Goal: Use online tool/utility: Utilize a website feature to perform a specific function

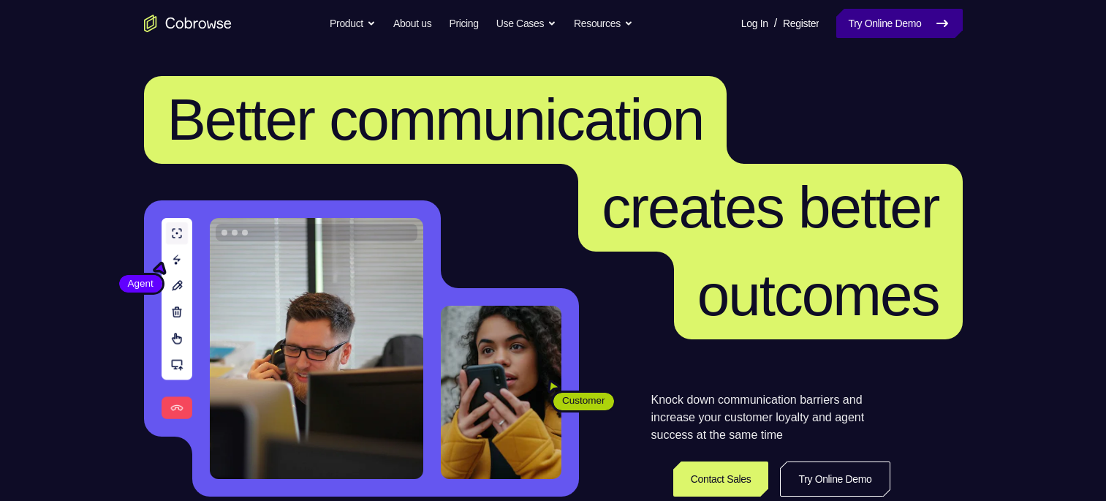
click at [931, 31] on link "Try Online Demo" at bounding box center [899, 23] width 126 height 29
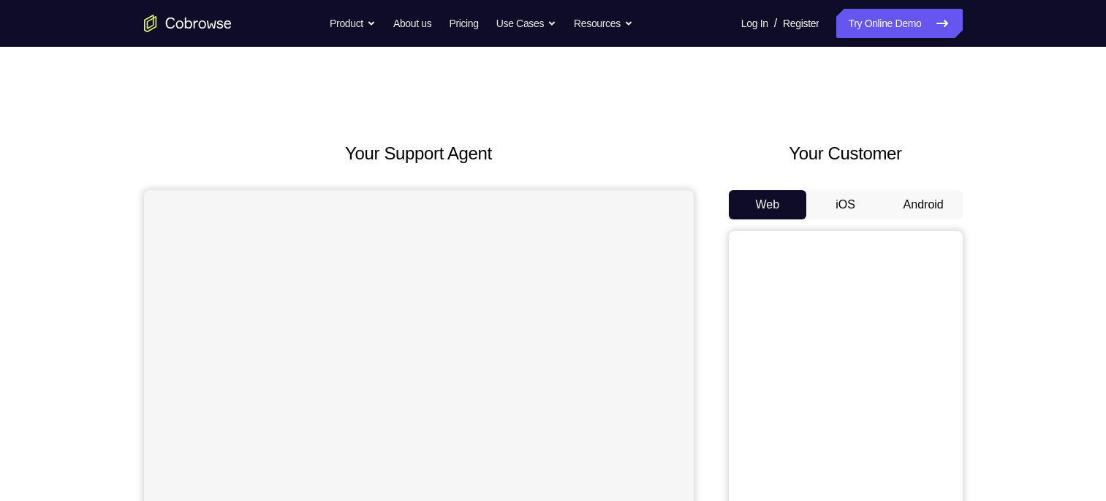
click at [906, 203] on button "Android" at bounding box center [924, 204] width 78 height 29
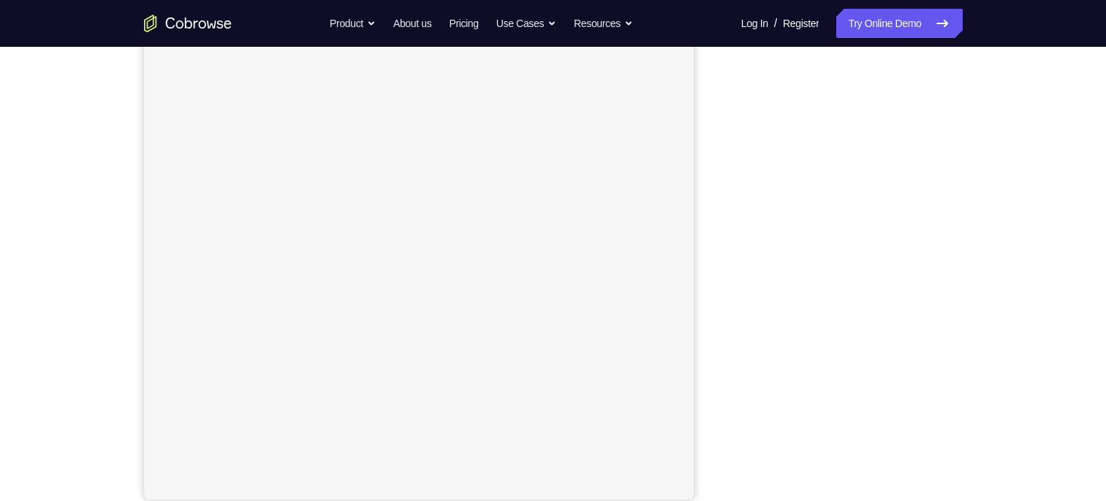
scroll to position [178, 0]
